Goal: Information Seeking & Learning: Learn about a topic

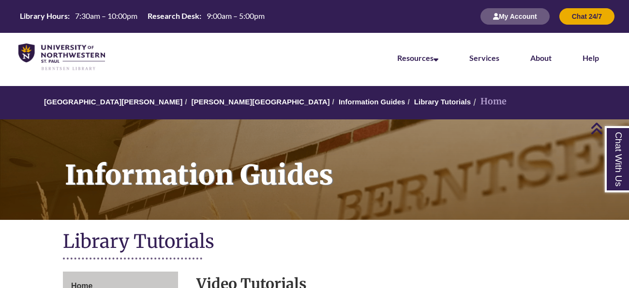
scroll to position [268, 0]
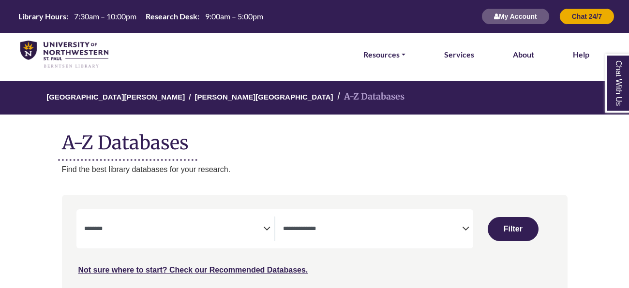
select select "Database Subject Filter"
select select "Database Types Filter"
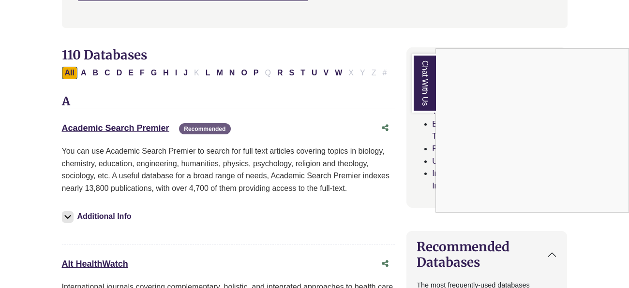
scroll to position [292, 0]
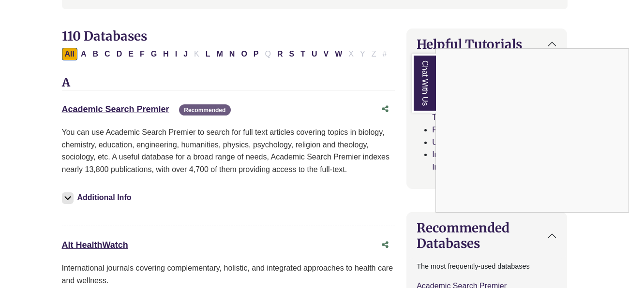
click at [83, 54] on div "Chat With Us" at bounding box center [314, 144] width 629 height 288
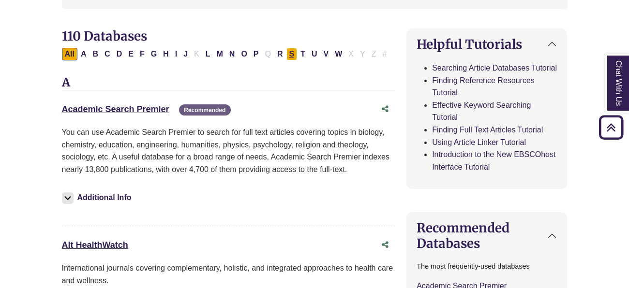
click at [290, 57] on button "S" at bounding box center [291, 54] width 11 height 13
select select "Database Subject Filter"
select select "Database Types Filter"
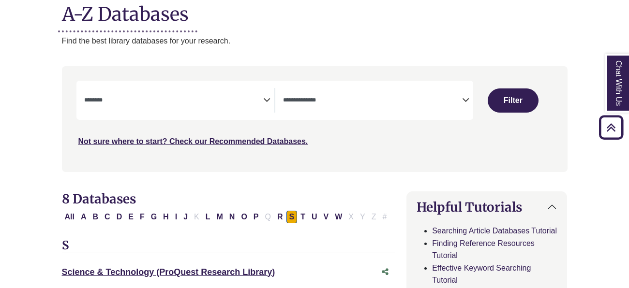
scroll to position [130, 0]
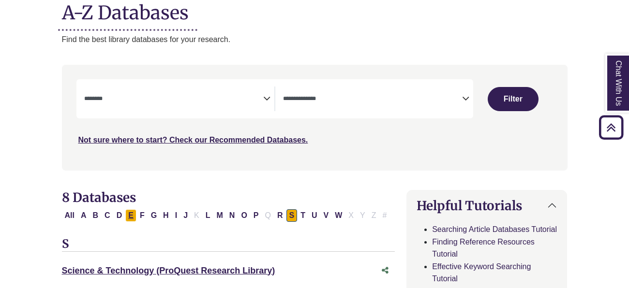
click at [131, 220] on button "E" at bounding box center [130, 215] width 11 height 13
select select "Database Subject Filter"
select select "Database Types Filter"
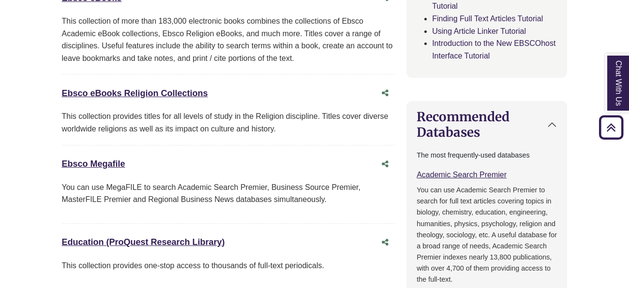
scroll to position [35, 0]
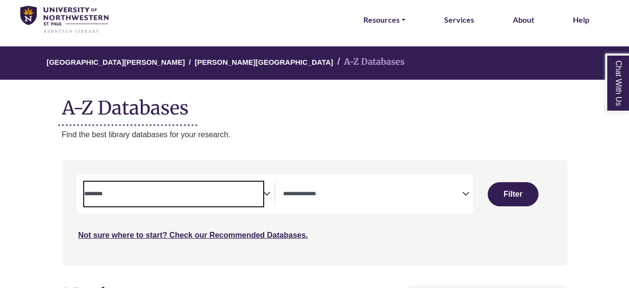
click at [97, 191] on textarea "Search" at bounding box center [173, 195] width 179 height 8
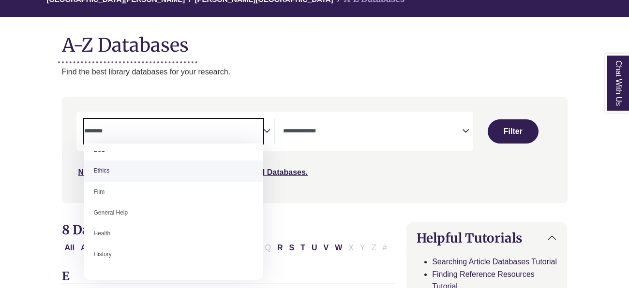
scroll to position [371, 0]
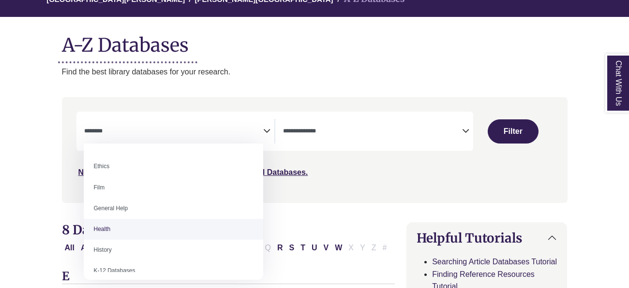
select select "*****"
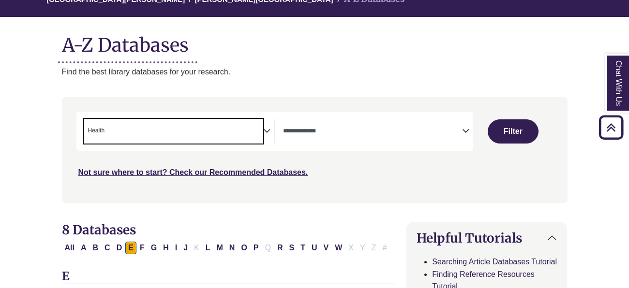
scroll to position [95, 0]
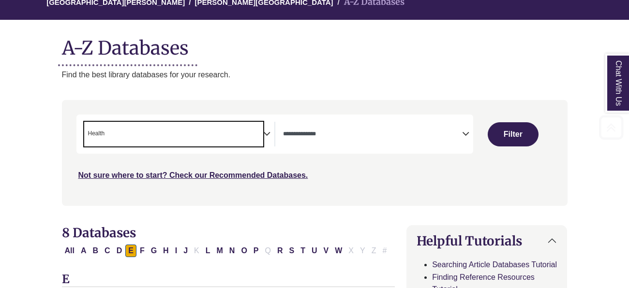
click at [141, 136] on span "× Health" at bounding box center [173, 134] width 179 height 25
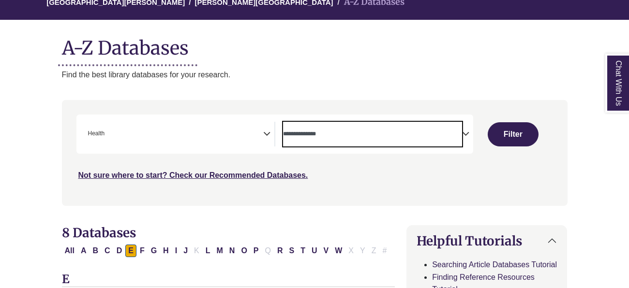
click at [406, 137] on textarea "Search" at bounding box center [372, 135] width 179 height 8
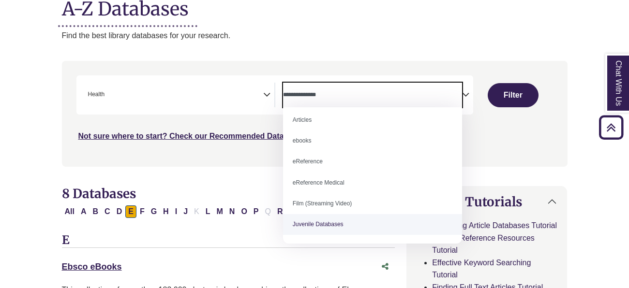
scroll to position [0, 0]
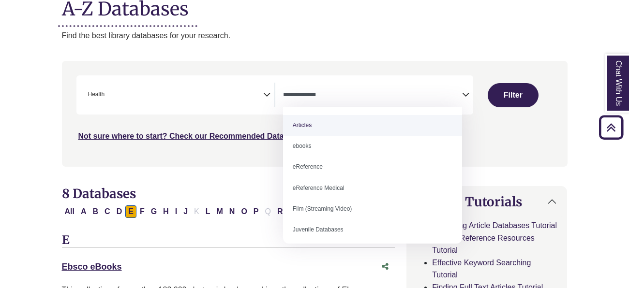
select select "*****"
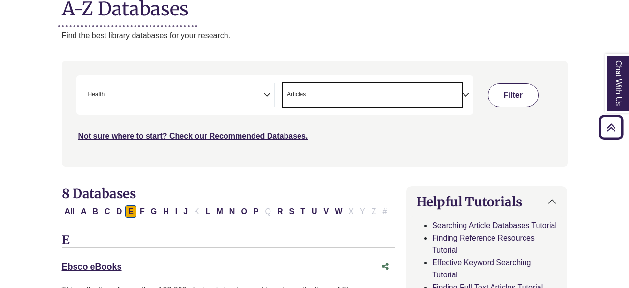
click at [512, 88] on button "Filter" at bounding box center [513, 95] width 51 height 24
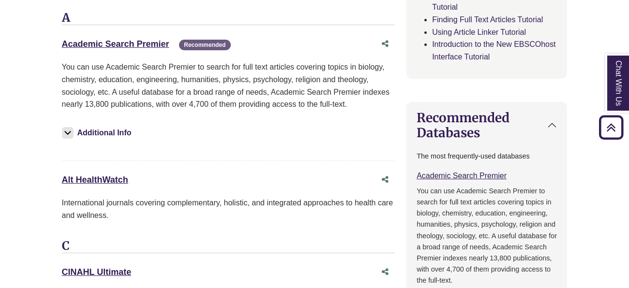
scroll to position [564, 0]
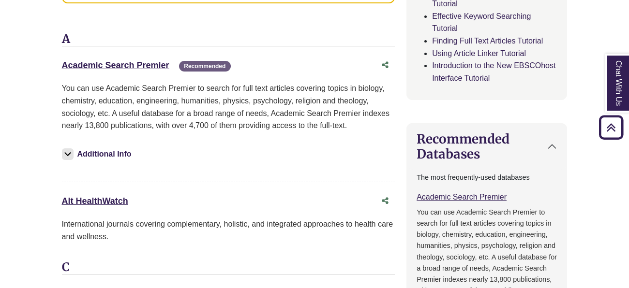
click at [67, 60] on link "Academic Search Premier This link opens in a new window" at bounding box center [115, 65] width 107 height 10
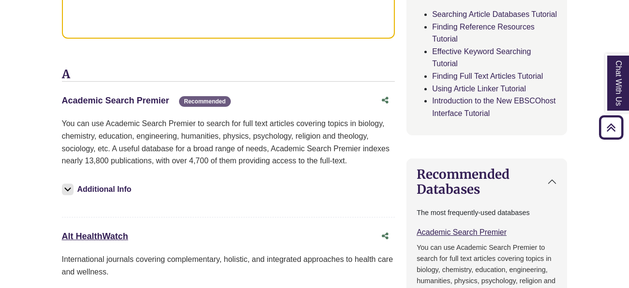
scroll to position [527, 0]
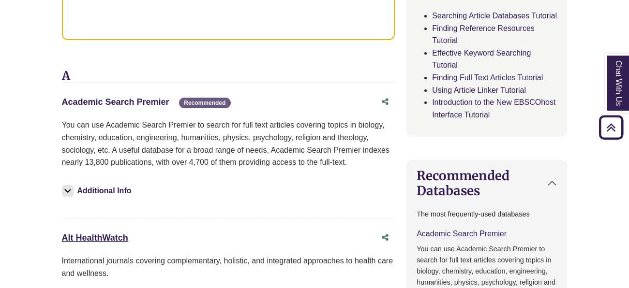
click at [125, 99] on link "Academic Search Premier This link opens in a new window" at bounding box center [115, 102] width 107 height 10
